Goal: Information Seeking & Learning: Learn about a topic

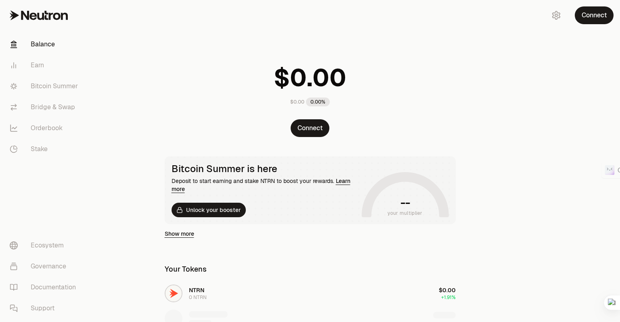
scroll to position [12, 0]
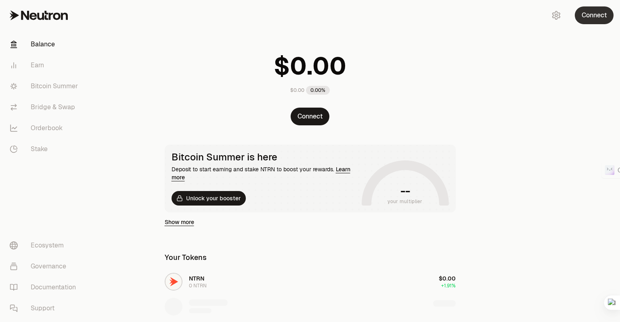
click at [591, 18] on button "Connect" at bounding box center [594, 15] width 39 height 18
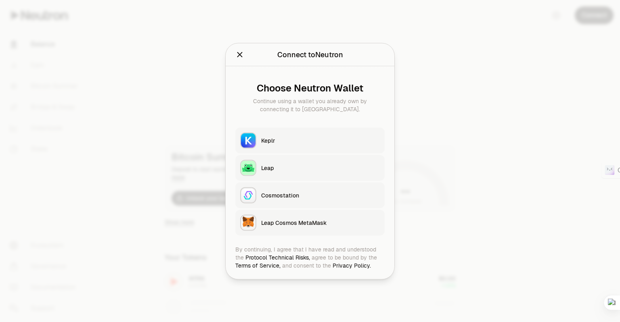
click at [461, 118] on div at bounding box center [310, 161] width 620 height 322
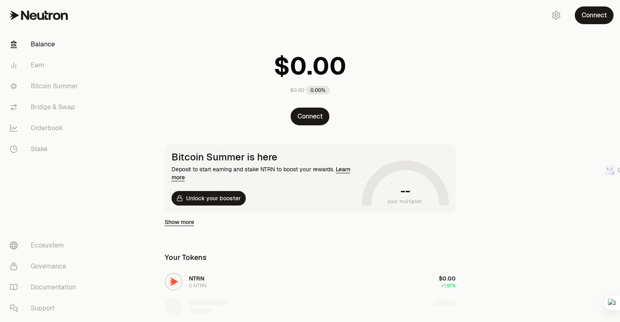
scroll to position [220, 0]
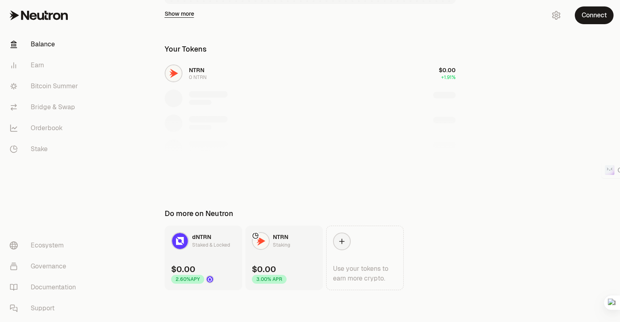
click at [36, 42] on link "Balance" at bounding box center [45, 44] width 84 height 21
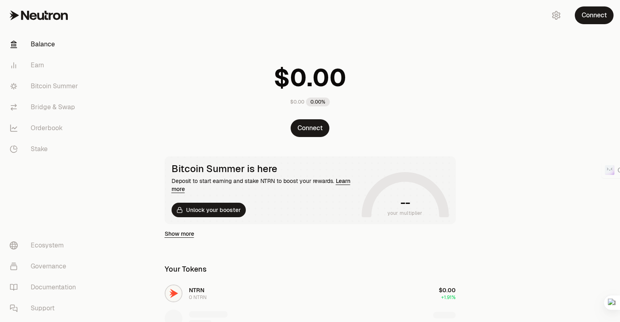
click at [43, 12] on icon at bounding box center [39, 15] width 58 height 10
click at [40, 68] on link "Earn" at bounding box center [45, 65] width 84 height 21
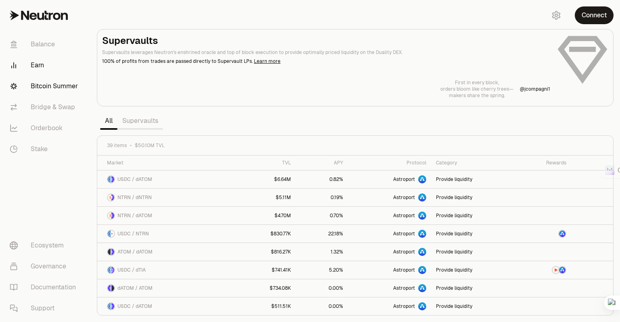
click at [54, 84] on link "Bitcoin Summer" at bounding box center [45, 86] width 84 height 21
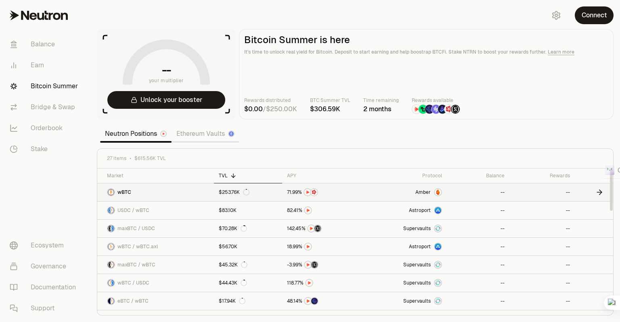
click at [236, 191] on div "$253.76K" at bounding box center [234, 192] width 31 height 6
